Goal: Book appointment/travel/reservation

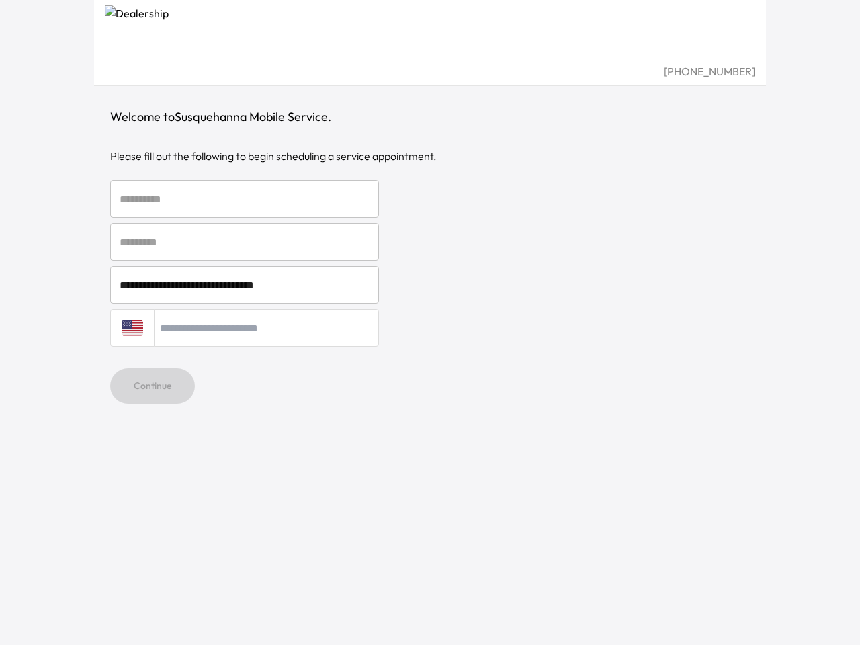
click at [430, 322] on div "[GEOGRAPHIC_DATA] + 1" at bounding box center [430, 328] width 640 height 38
click at [245, 199] on input "text" at bounding box center [244, 199] width 269 height 38
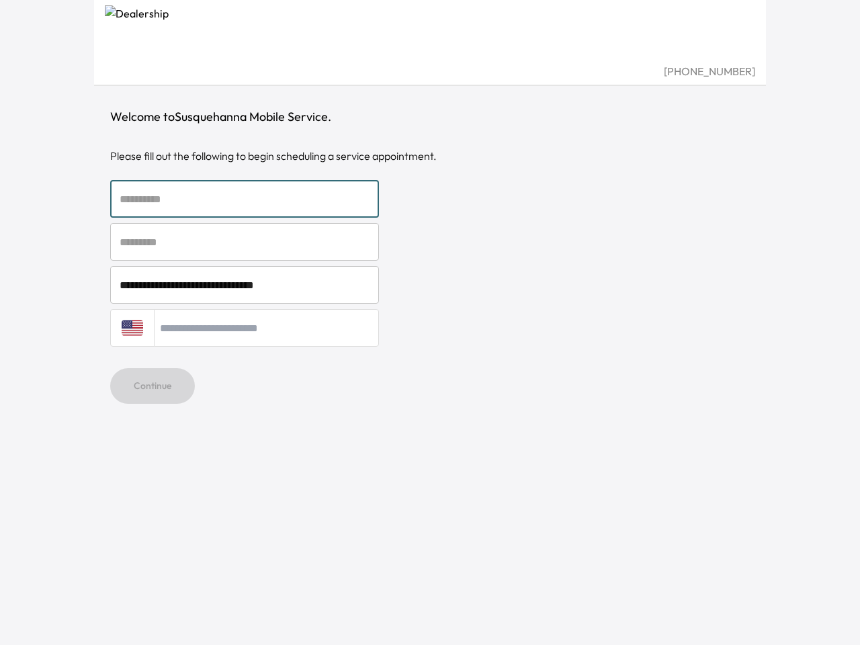
click at [245, 242] on input "text" at bounding box center [244, 242] width 269 height 38
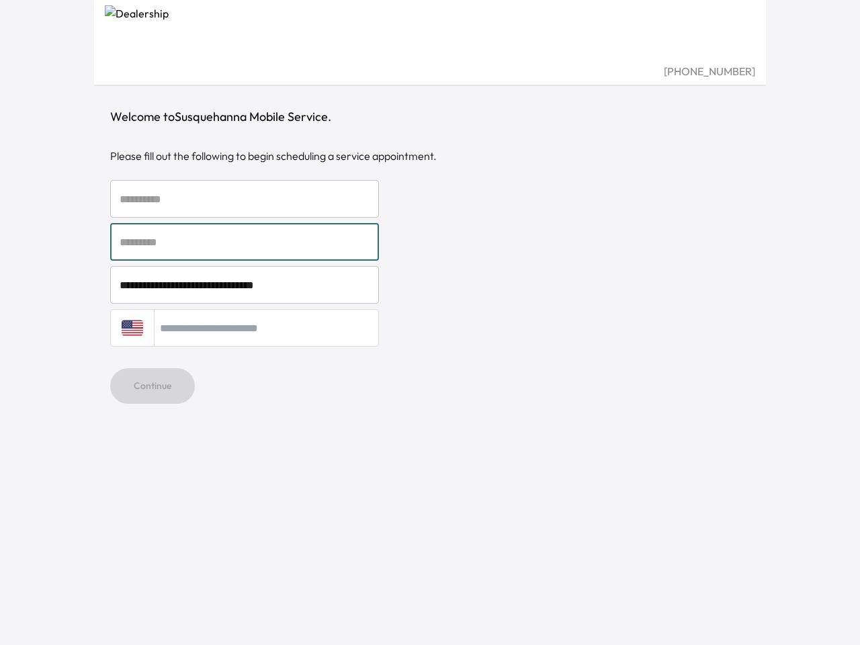
click at [245, 285] on input "**********" at bounding box center [244, 285] width 269 height 38
